Goal: Information Seeking & Learning: Check status

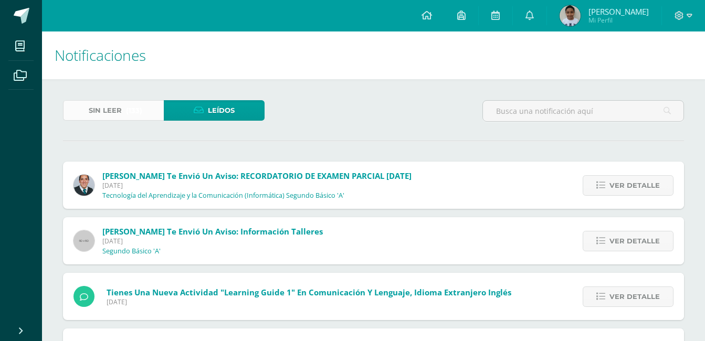
click at [130, 115] on span "(133)" at bounding box center [134, 110] width 16 height 19
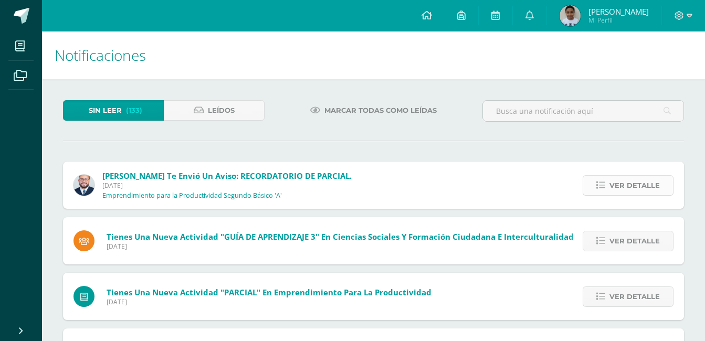
click at [632, 187] on span "Ver detalle" at bounding box center [634, 185] width 50 height 19
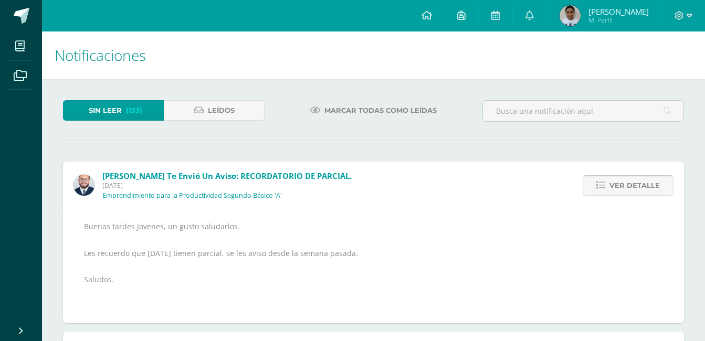
click at [632, 187] on span "Ver detalle" at bounding box center [634, 185] width 50 height 19
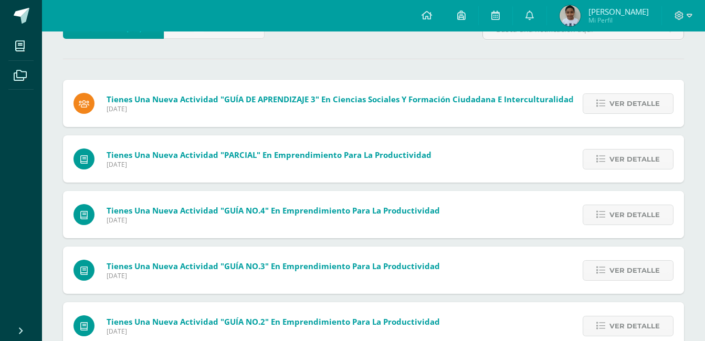
scroll to position [84, 0]
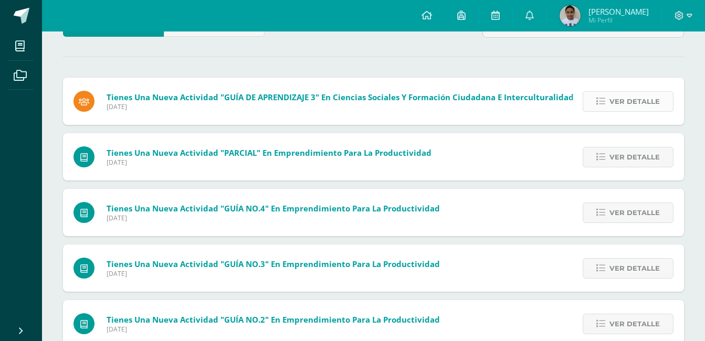
click at [652, 104] on span "Ver detalle" at bounding box center [634, 101] width 50 height 19
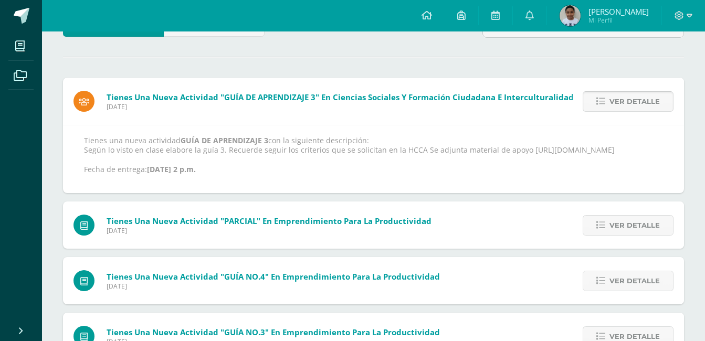
click at [652, 104] on span "Ver detalle" at bounding box center [634, 101] width 50 height 19
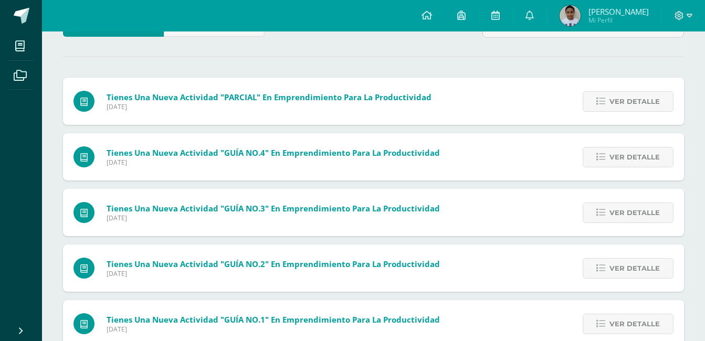
scroll to position [313, 0]
